Goal: Information Seeking & Learning: Learn about a topic

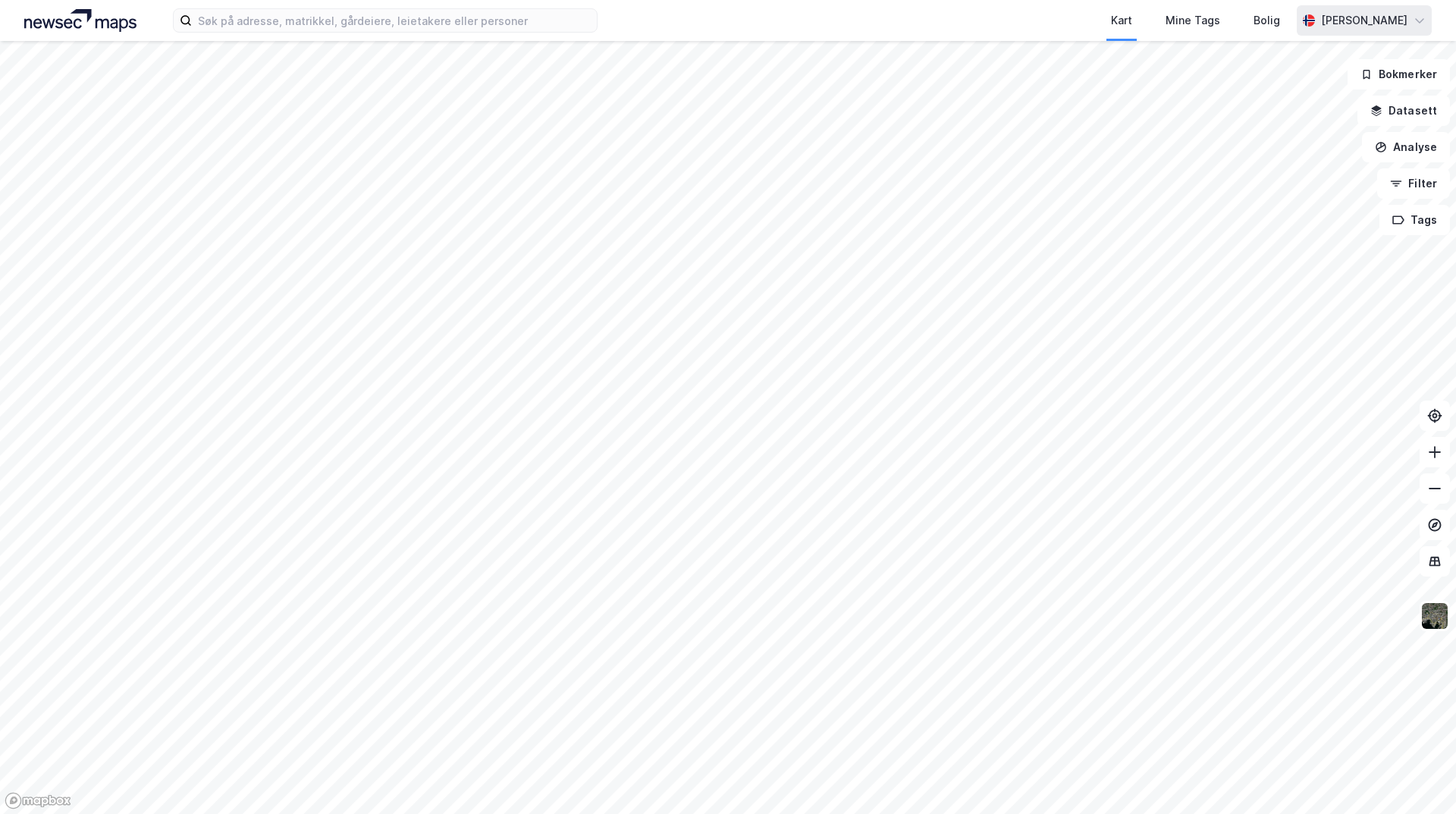
click at [1384, 16] on div "alexander fintling" at bounding box center [1364, 20] width 86 height 18
click at [1383, 12] on div "alexander fintling" at bounding box center [1364, 20] width 86 height 18
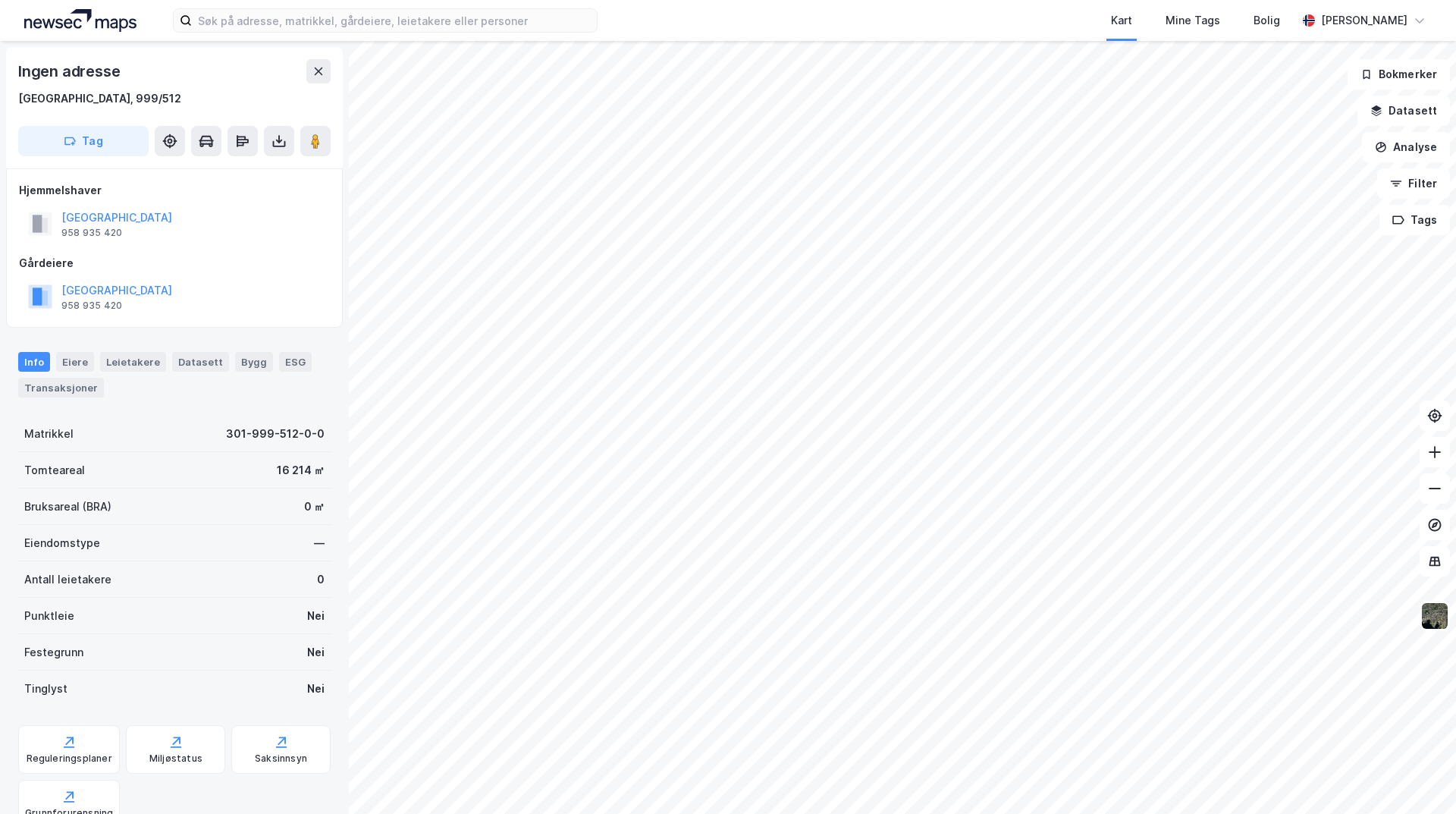
click at [137, 351] on div "Info Eiere Leietakere Datasett Bygg ESG Transaksjoner" at bounding box center [174, 370] width 349 height 71
click at [139, 357] on div "Leietakere" at bounding box center [133, 362] width 66 height 20
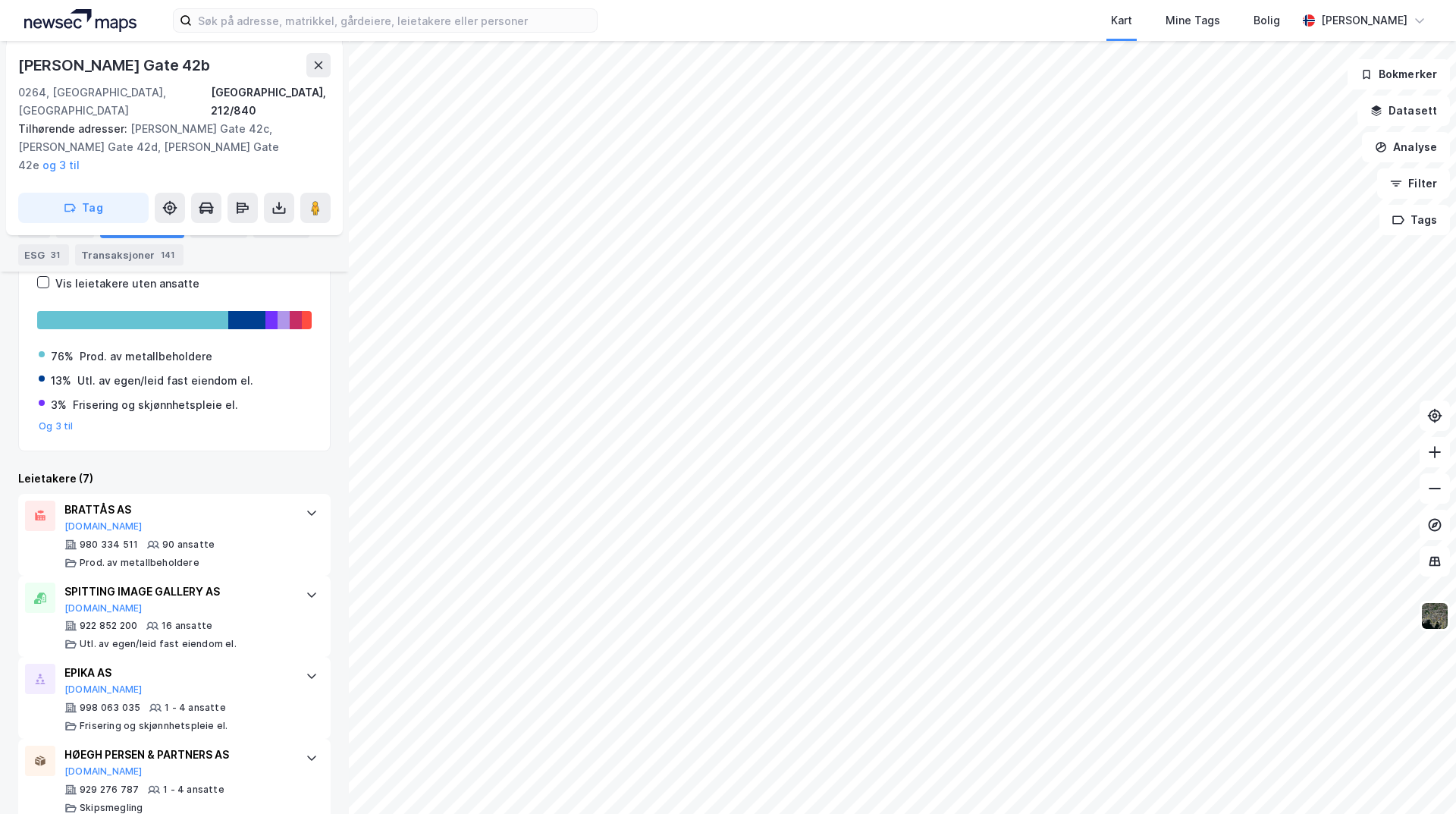
scroll to position [426, 0]
click at [97, 601] on button "Proff.no" at bounding box center [103, 607] width 78 height 12
click at [354, 22] on input at bounding box center [394, 21] width 405 height 22
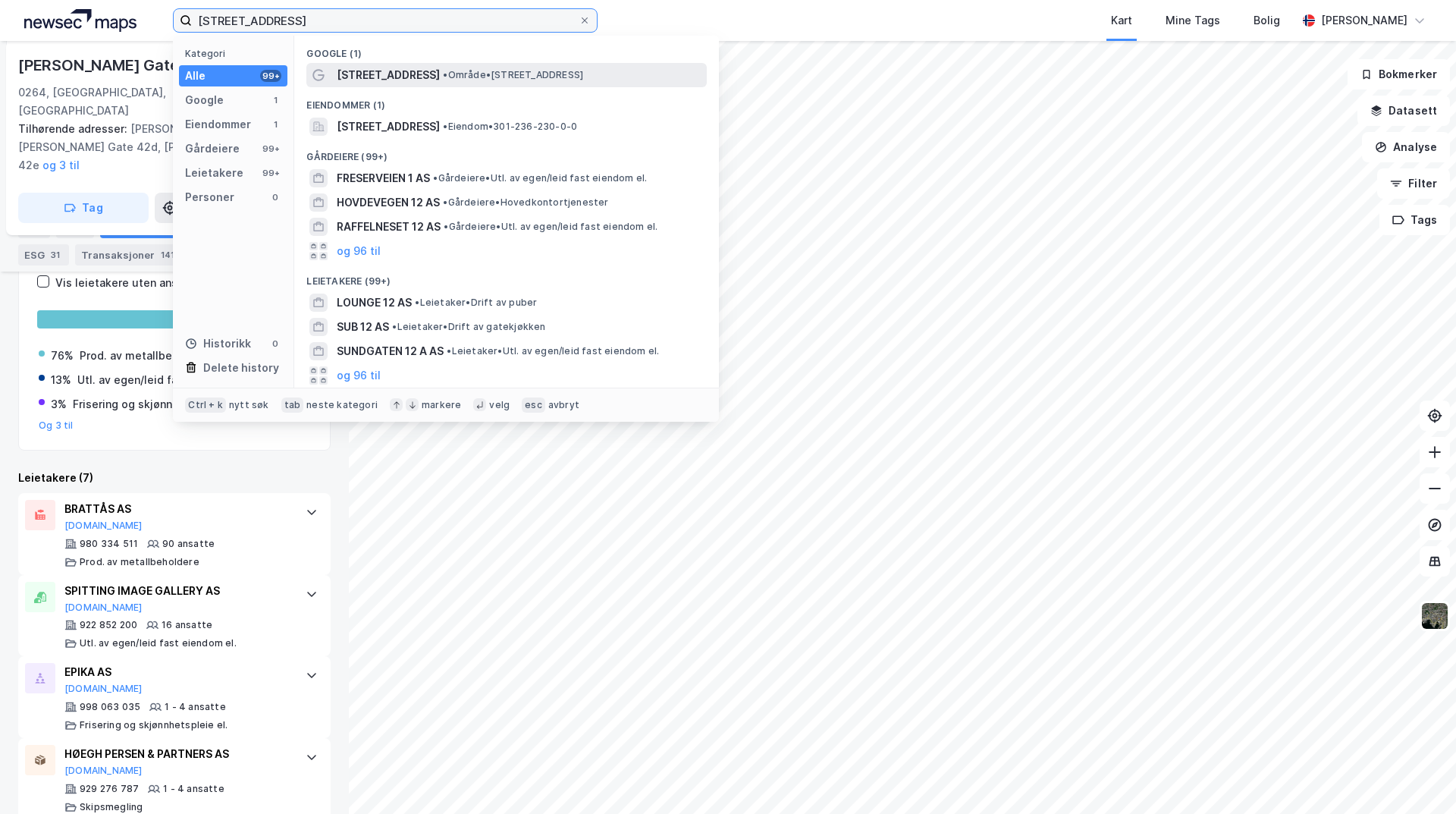
type input "freserveien 12"
click at [369, 78] on span "Freserveien 12" at bounding box center [388, 75] width 103 height 18
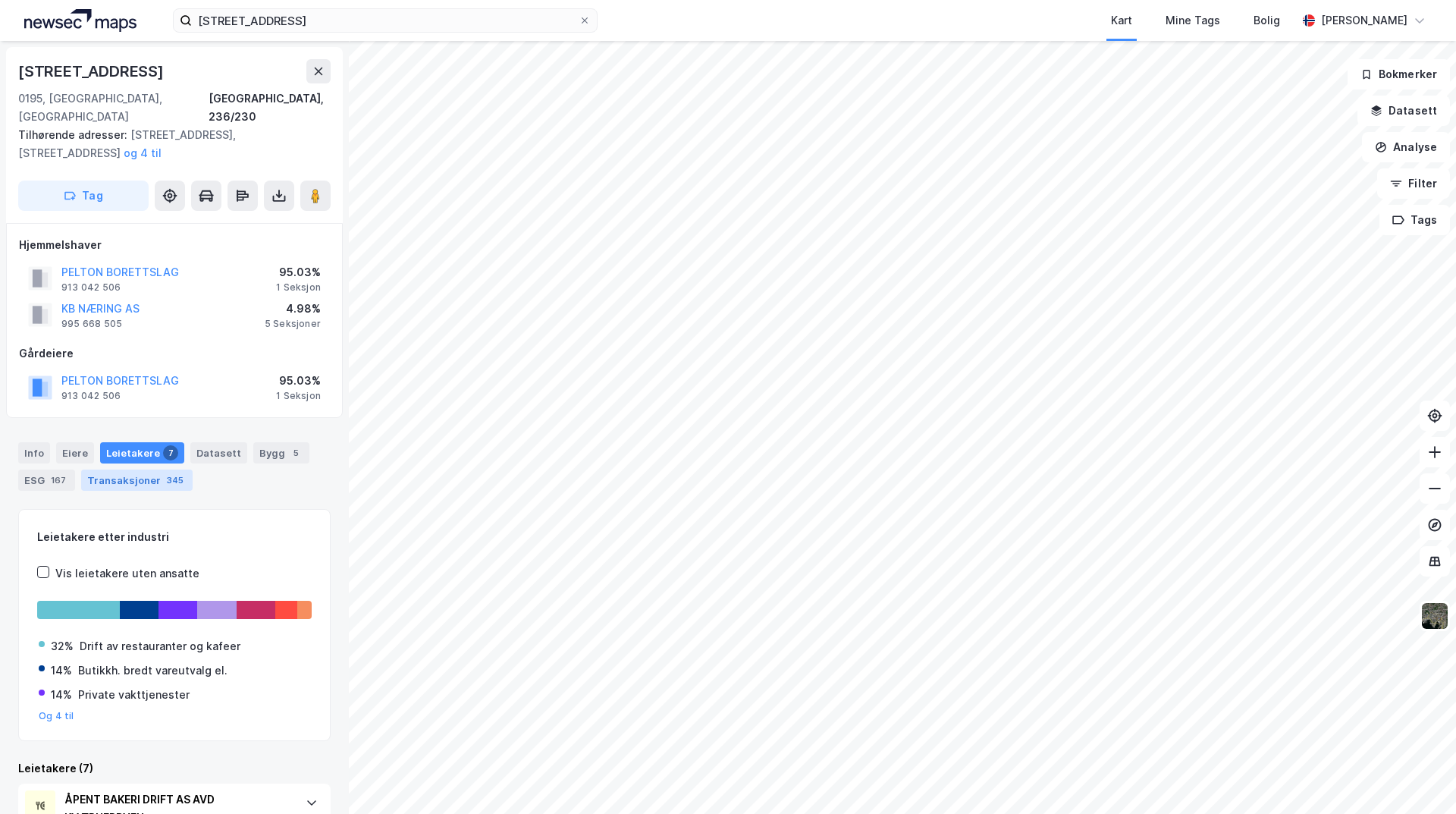
click at [168, 473] on div "345" at bounding box center [175, 481] width 22 height 16
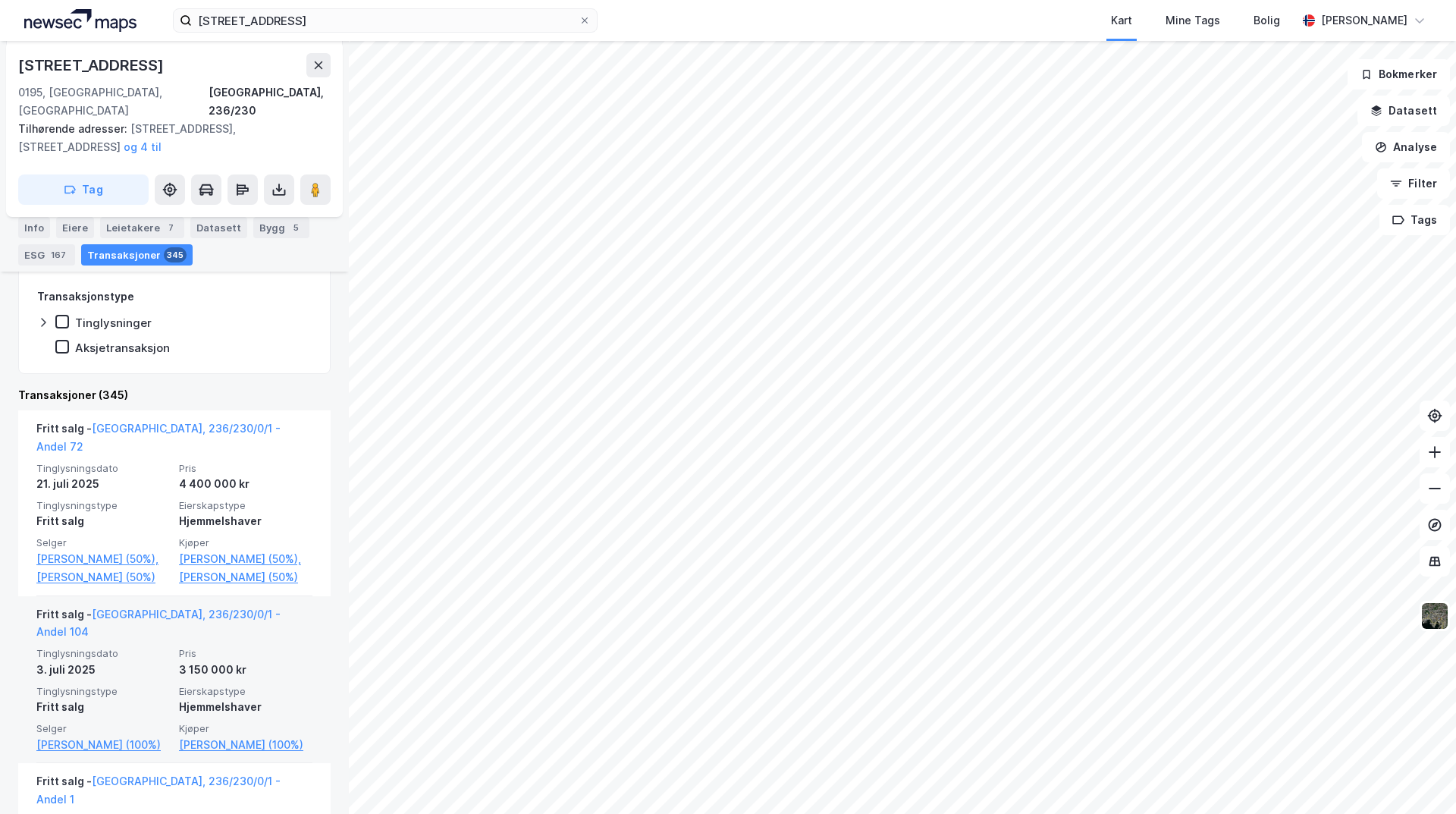
scroll to position [364, 0]
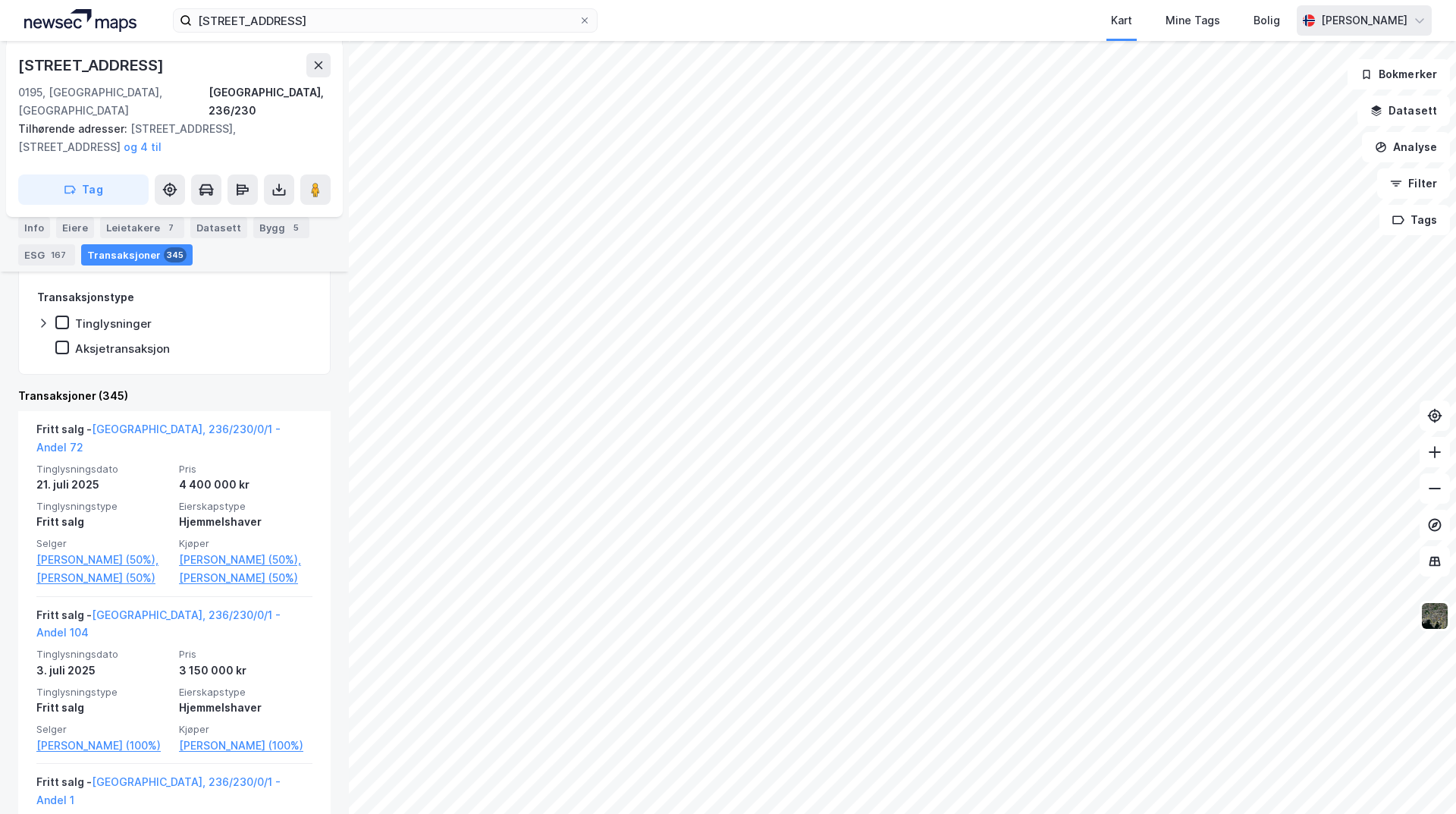
click at [1360, 21] on div "alexander fintling" at bounding box center [1364, 20] width 86 height 18
click at [1329, 99] on div "Logg ut" at bounding box center [1333, 93] width 197 height 36
